Goal: Navigation & Orientation: Find specific page/section

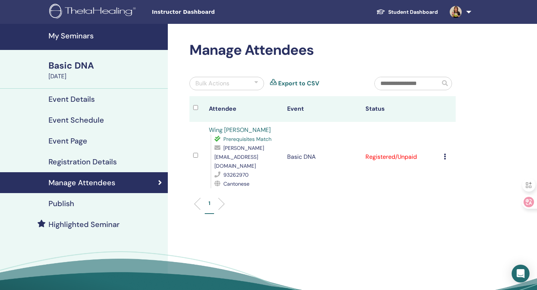
click at [90, 36] on h4 "My Seminars" at bounding box center [105, 35] width 115 height 9
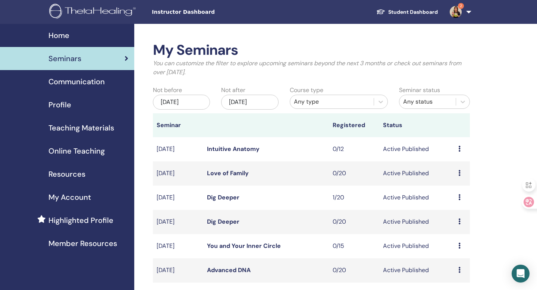
click at [87, 40] on div "Home" at bounding box center [67, 35] width 122 height 11
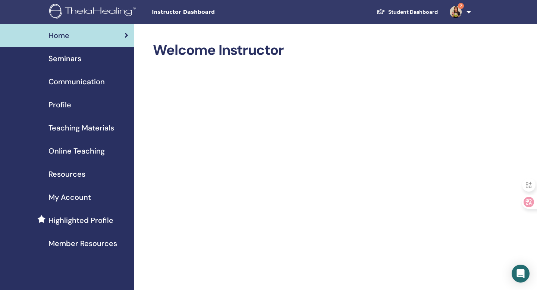
click at [413, 7] on link "Student Dashboard" at bounding box center [406, 12] width 73 height 14
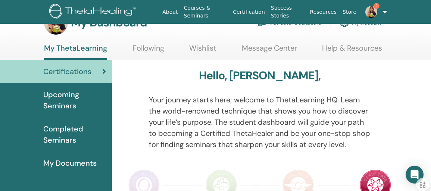
scroll to position [19, 0]
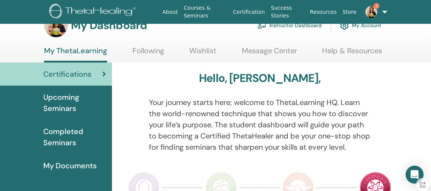
click at [72, 105] on span "Upcoming Seminars" at bounding box center [74, 103] width 63 height 22
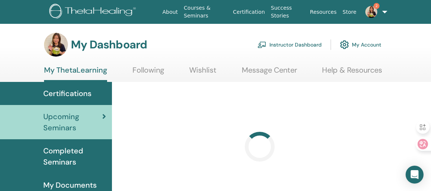
click at [78, 153] on span "Completed Seminars" at bounding box center [74, 156] width 63 height 22
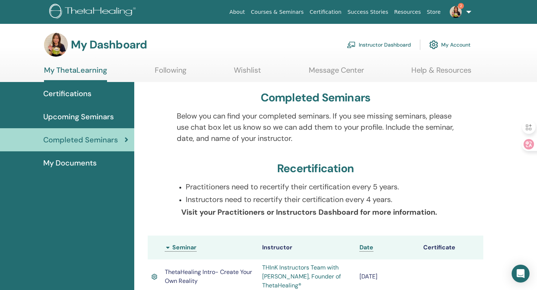
click at [366, 47] on link "Instructor Dashboard" at bounding box center [379, 45] width 64 height 16
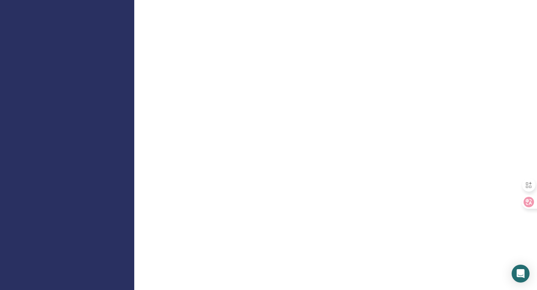
scroll to position [391, 0]
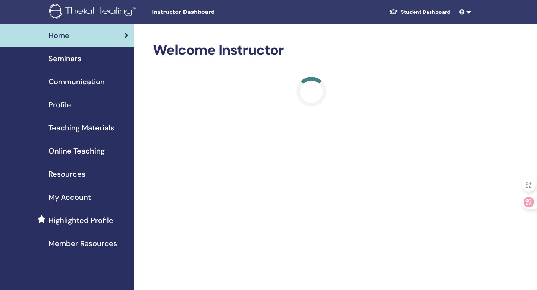
scroll to position [391, 0]
